Goal: Task Accomplishment & Management: Complete application form

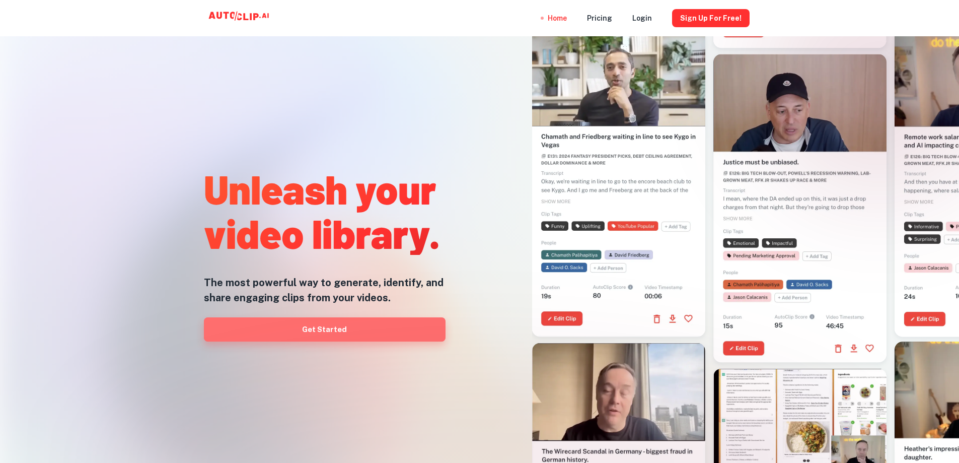
click at [318, 327] on link "Get Started" at bounding box center [325, 329] width 242 height 24
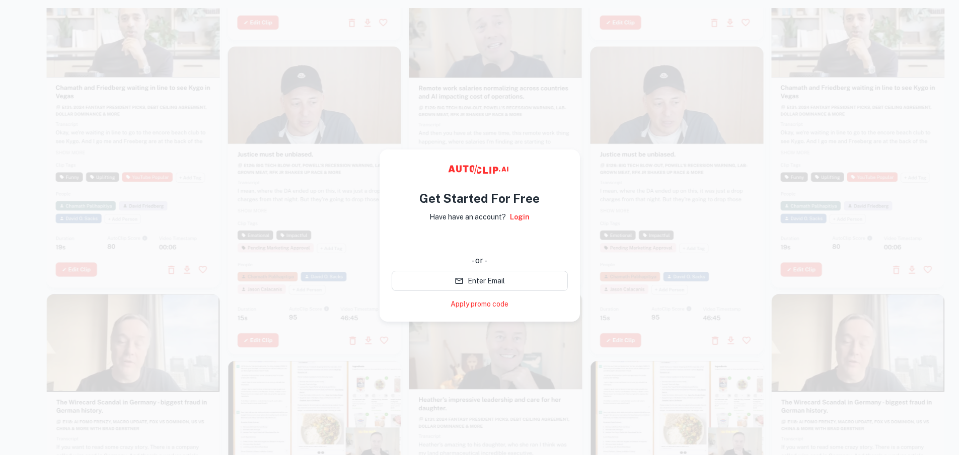
click at [312, 208] on div at bounding box center [314, 200] width 173 height 308
click at [312, 203] on div at bounding box center [314, 202] width 173 height 308
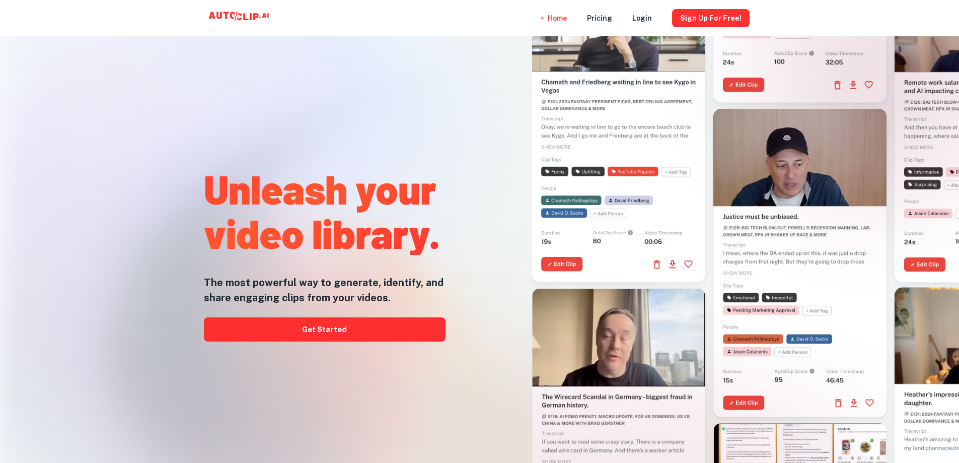
click at [177, 406] on div at bounding box center [479, 462] width 767 height 201
